Goal: Feedback & Contribution: Submit feedback/report problem

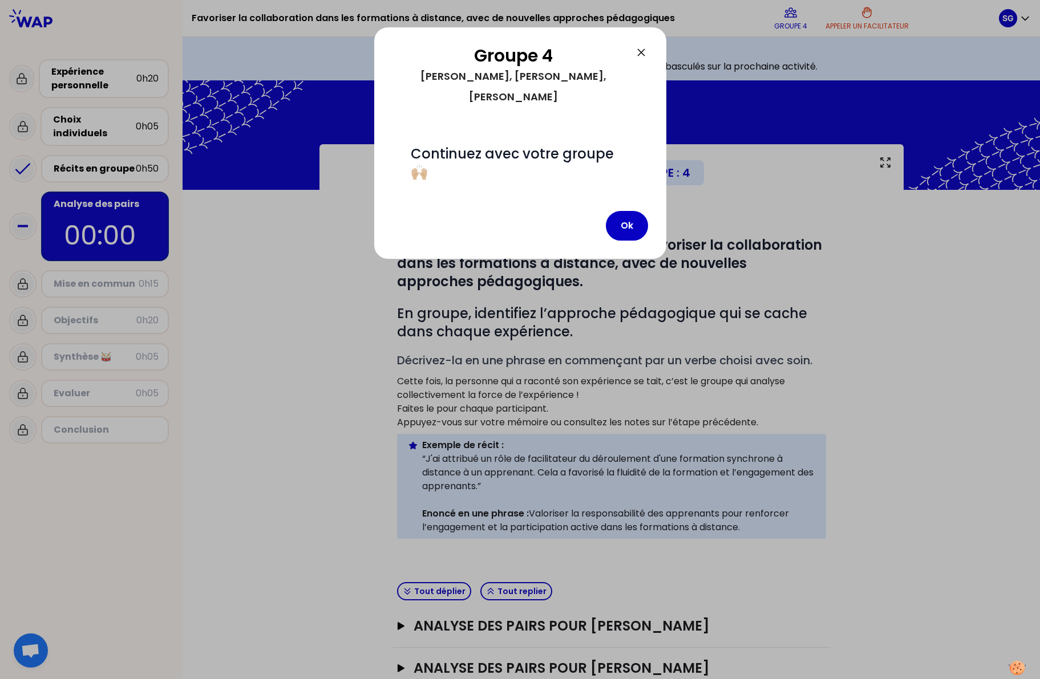
click at [643, 50] on icon at bounding box center [641, 52] width 7 height 7
